Goal: Information Seeking & Learning: Learn about a topic

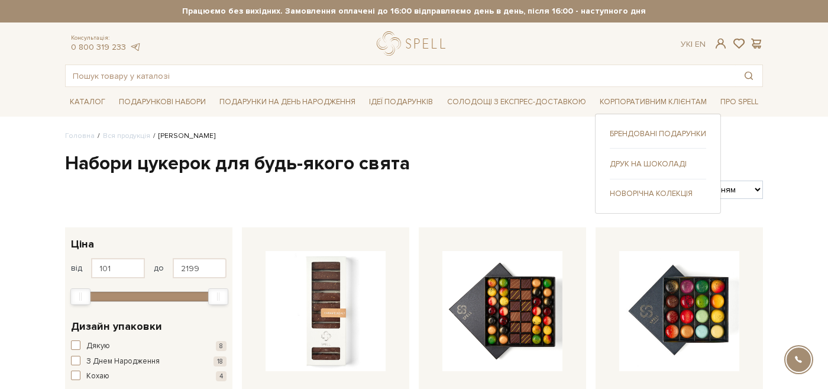
click at [639, 132] on link "Брендовані подарунки" at bounding box center [658, 133] width 96 height 11
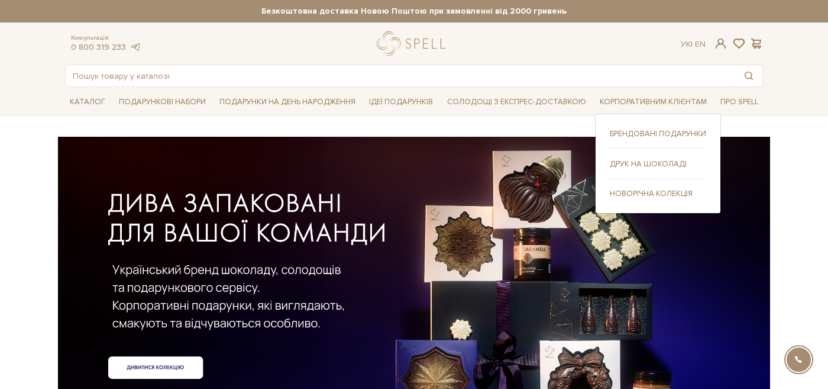
click at [630, 164] on link "Друк на шоколаді" at bounding box center [658, 164] width 96 height 11
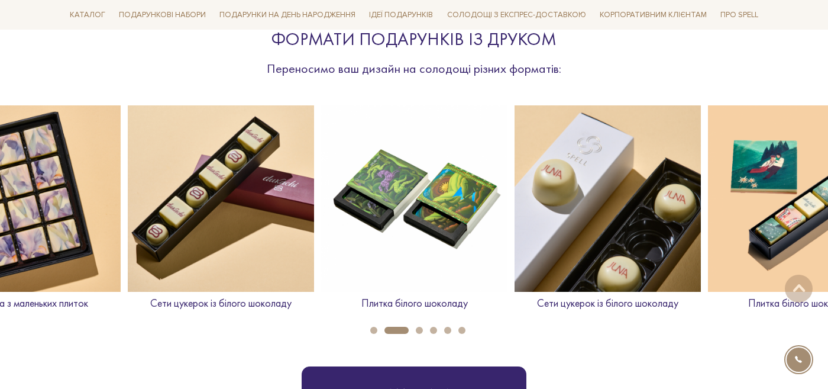
scroll to position [428, 0]
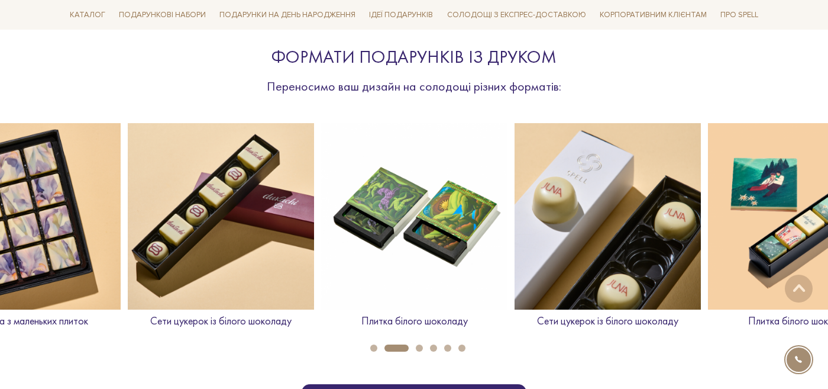
click at [416, 348] on button "3" at bounding box center [419, 347] width 7 height 7
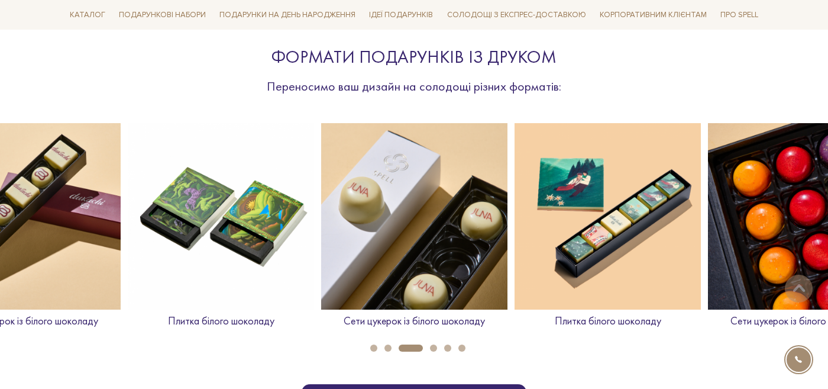
click at [434, 347] on button "4" at bounding box center [433, 347] width 7 height 7
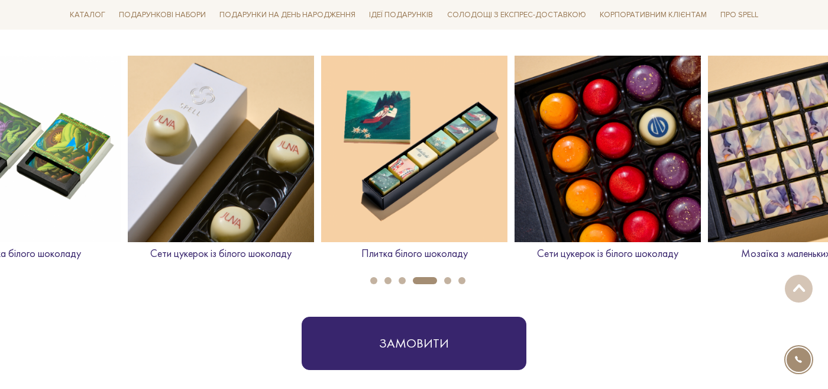
scroll to position [494, 0]
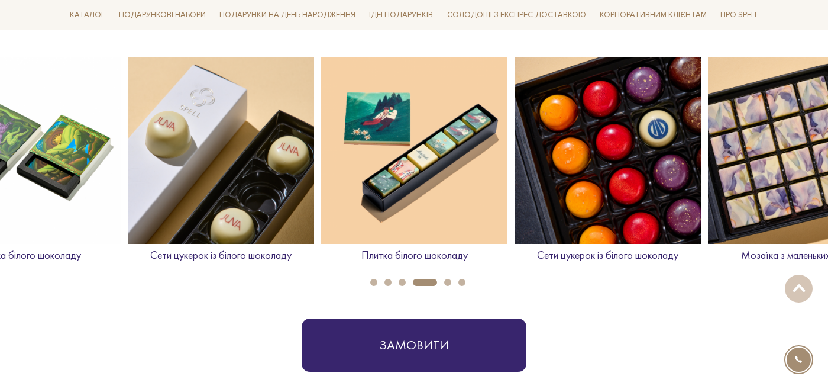
click at [447, 283] on button "5" at bounding box center [447, 282] width 7 height 7
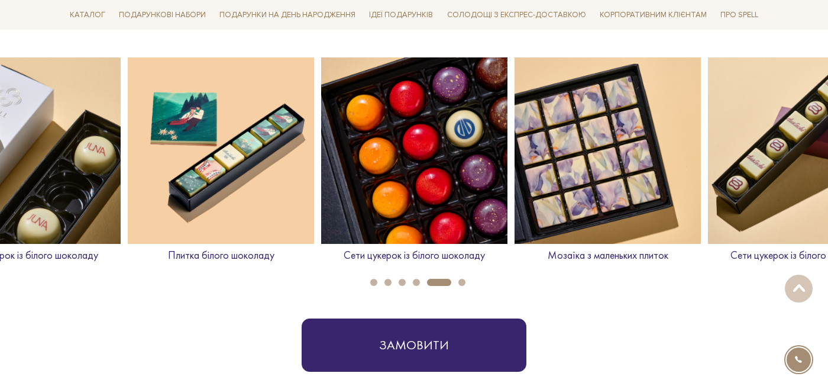
click at [458, 280] on li "6" at bounding box center [458, 282] width 14 height 7
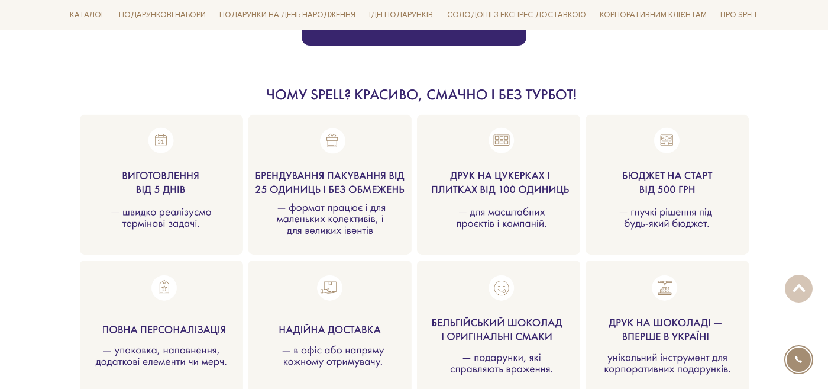
scroll to position [1307, 0]
drag, startPoint x: 432, startPoint y: 88, endPoint x: 474, endPoint y: 106, distance: 45.0
click at [474, 106] on div at bounding box center [414, 216] width 698 height 265
drag, startPoint x: 474, startPoint y: 106, endPoint x: 363, endPoint y: 85, distance: 113.2
click at [363, 85] on div at bounding box center [414, 216] width 698 height 265
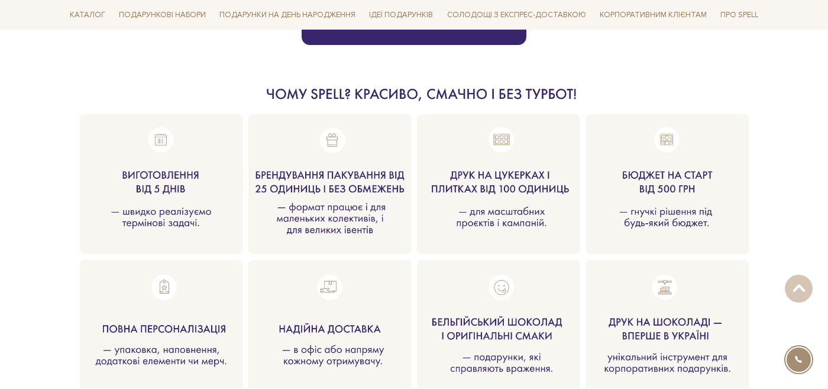
drag, startPoint x: 353, startPoint y: 95, endPoint x: 347, endPoint y: 151, distance: 56.5
click at [347, 152] on div at bounding box center [414, 216] width 698 height 265
drag, startPoint x: 316, startPoint y: 153, endPoint x: 328, endPoint y: 210, distance: 58.6
click at [328, 210] on div at bounding box center [414, 216] width 698 height 265
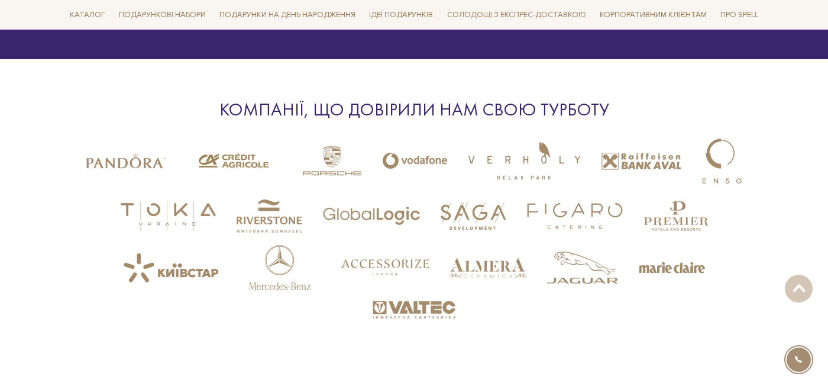
scroll to position [2247, 0]
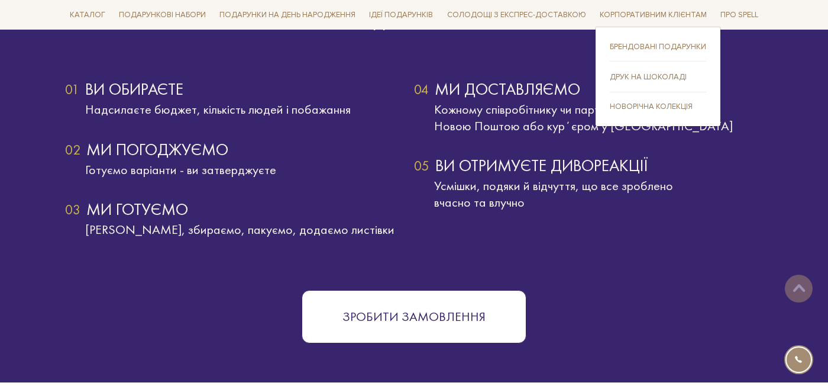
click at [627, 108] on link "Новорічна колекція" at bounding box center [658, 106] width 96 height 11
